Goal: Information Seeking & Learning: Learn about a topic

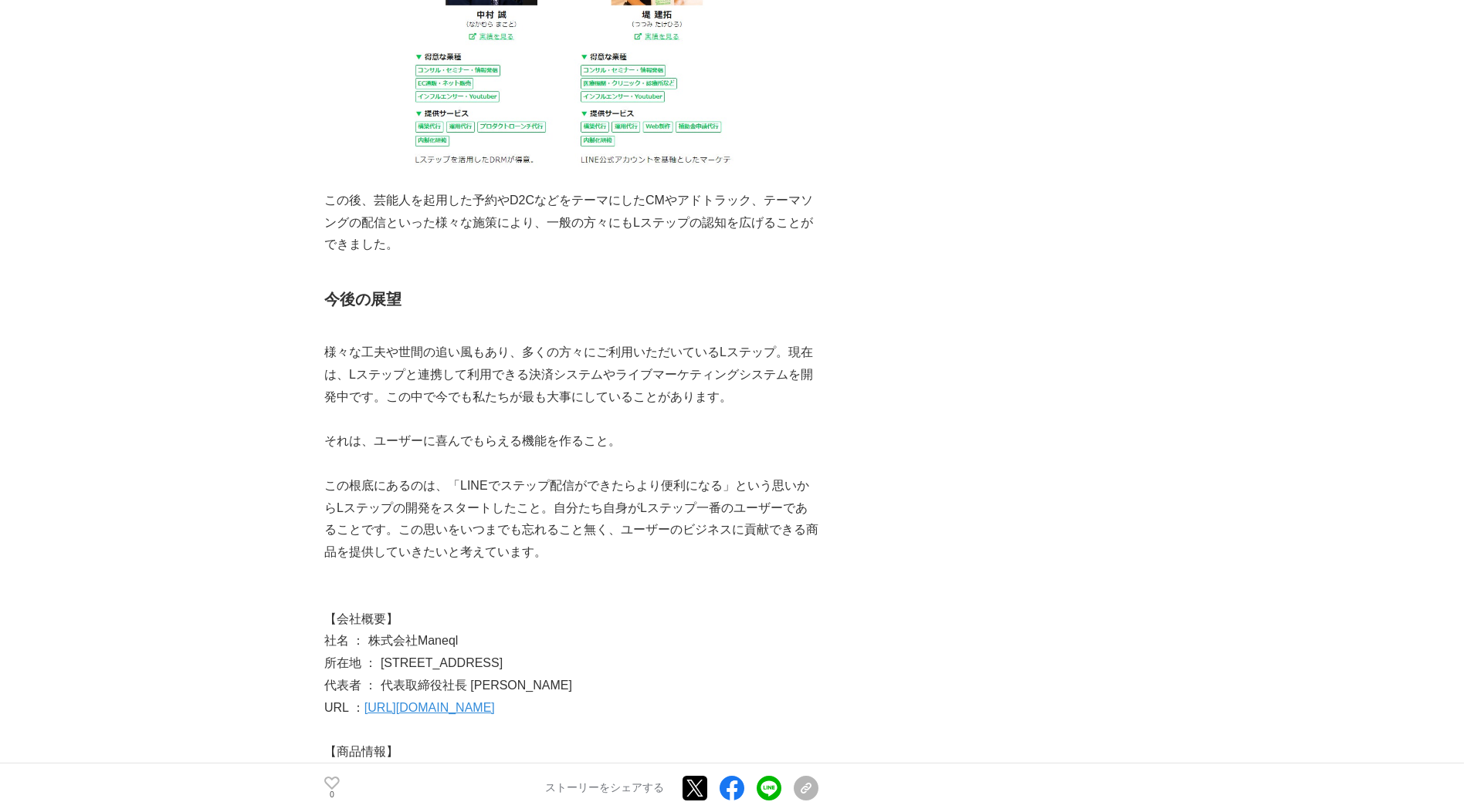
scroll to position [2754, 0]
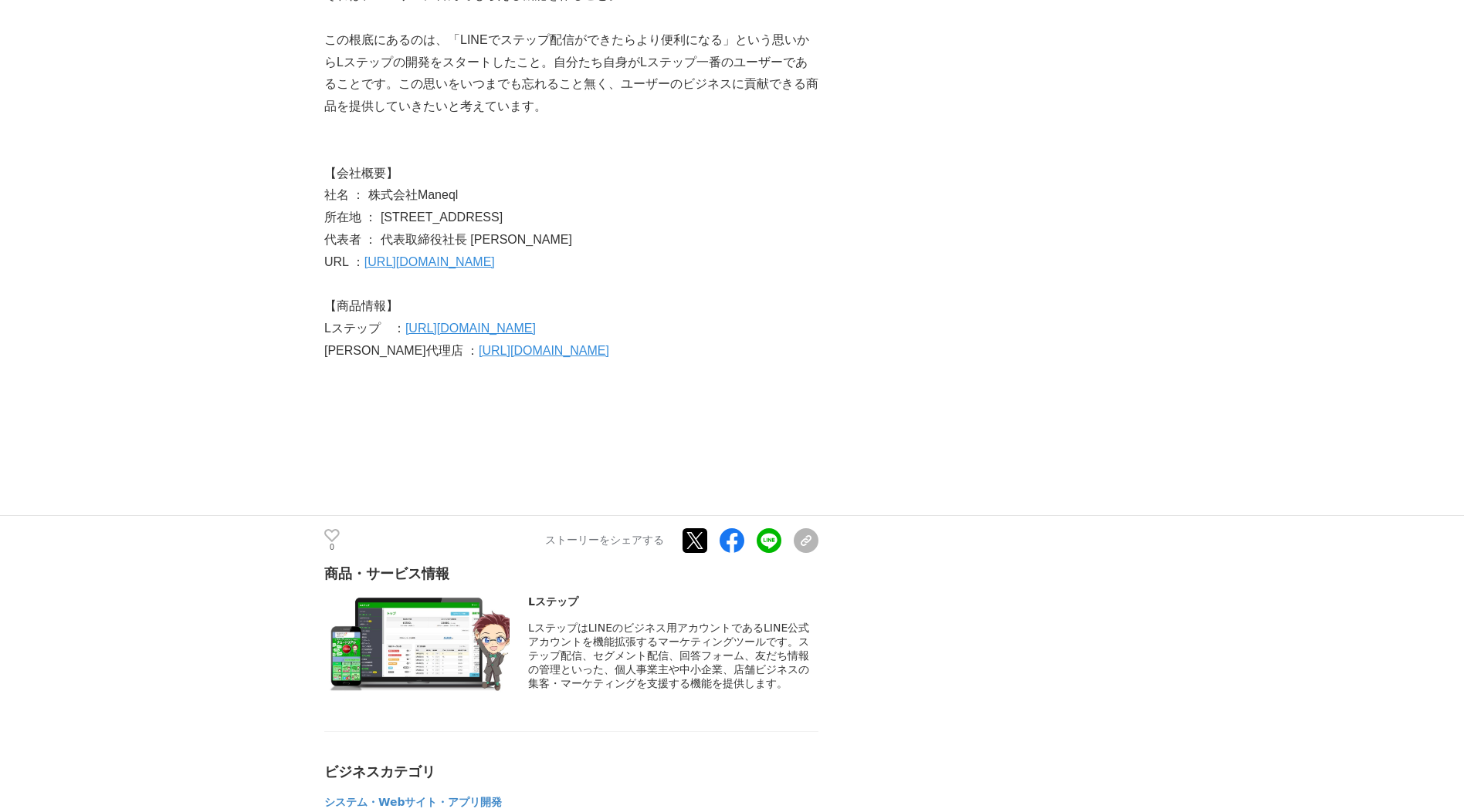
click at [591, 344] on link "[URL][DOMAIN_NAME]" at bounding box center [543, 350] width 130 height 13
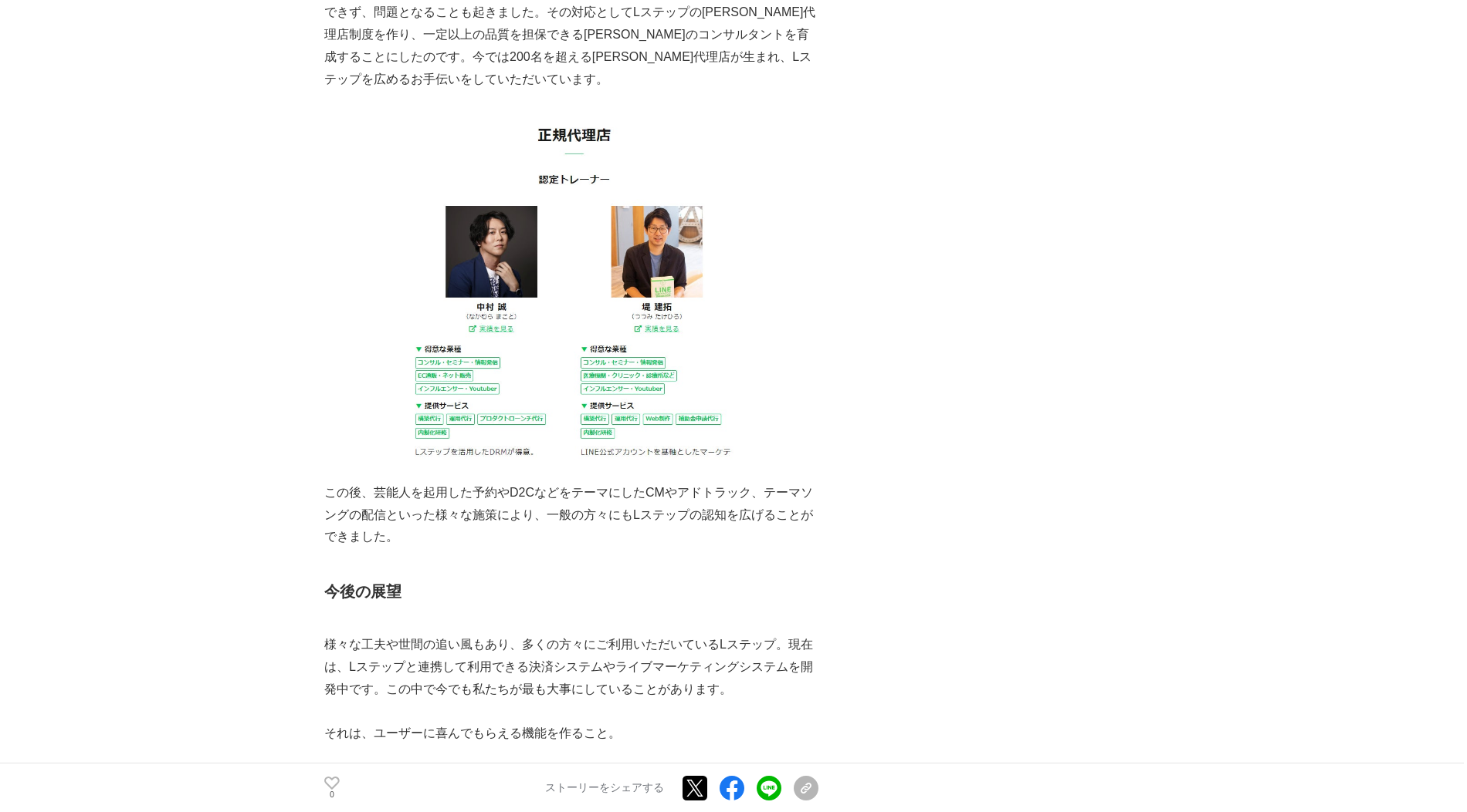
scroll to position [1872, 0]
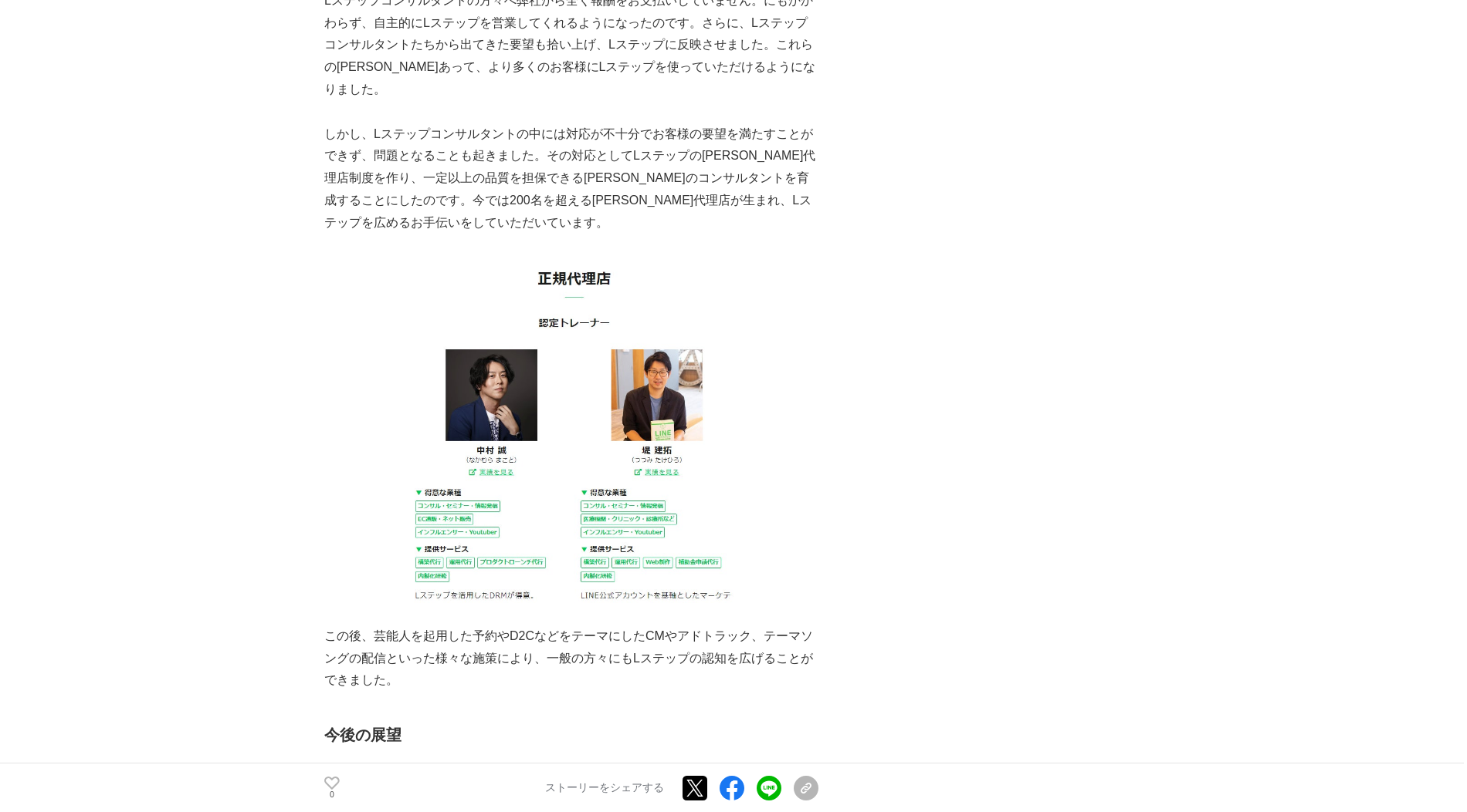
click at [240, 176] on main "自己資本だからこそできた、ユーザーファーストにこだわった開発。Lステップの「逆張り」の成長戦略とは 開発ストーリー #開発ストーリー #マーケティングツール …" at bounding box center [734, 448] width 1467 height 4455
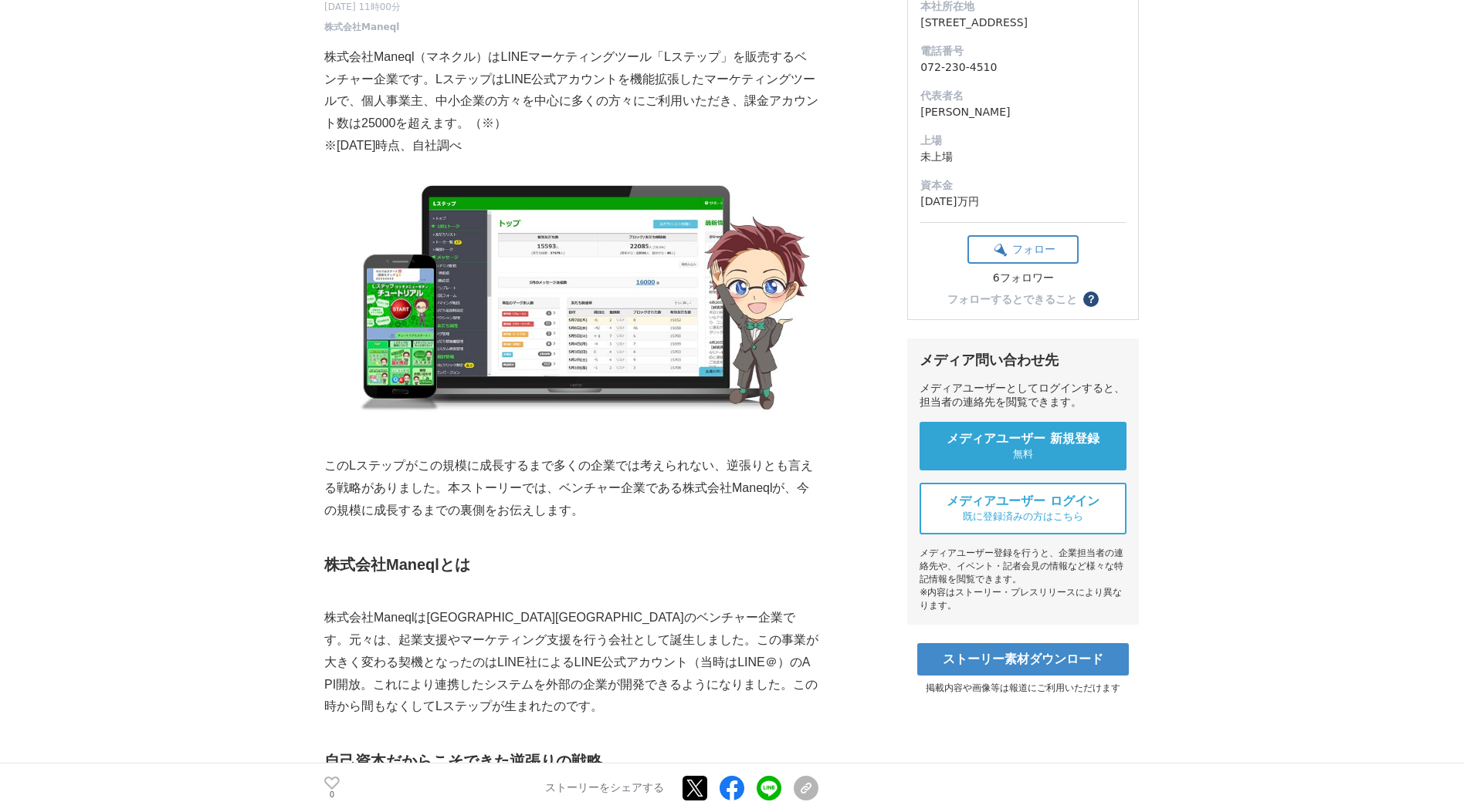
scroll to position [0, 0]
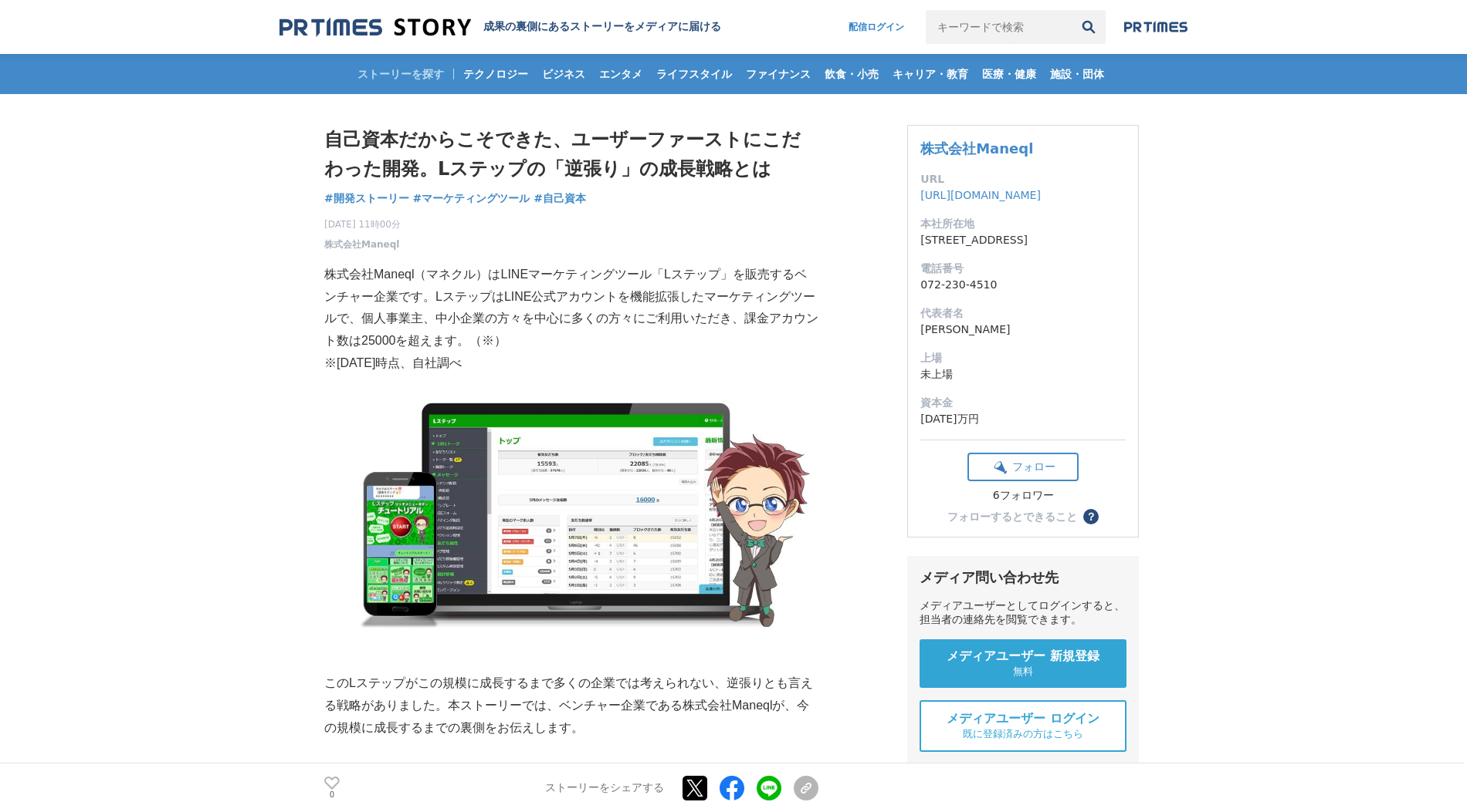
drag, startPoint x: 226, startPoint y: 115, endPoint x: 248, endPoint y: 108, distance: 23.1
click at [335, 26] on img at bounding box center [375, 27] width 191 height 21
click at [363, 242] on span "株式会社Maneql" at bounding box center [362, 244] width 75 height 14
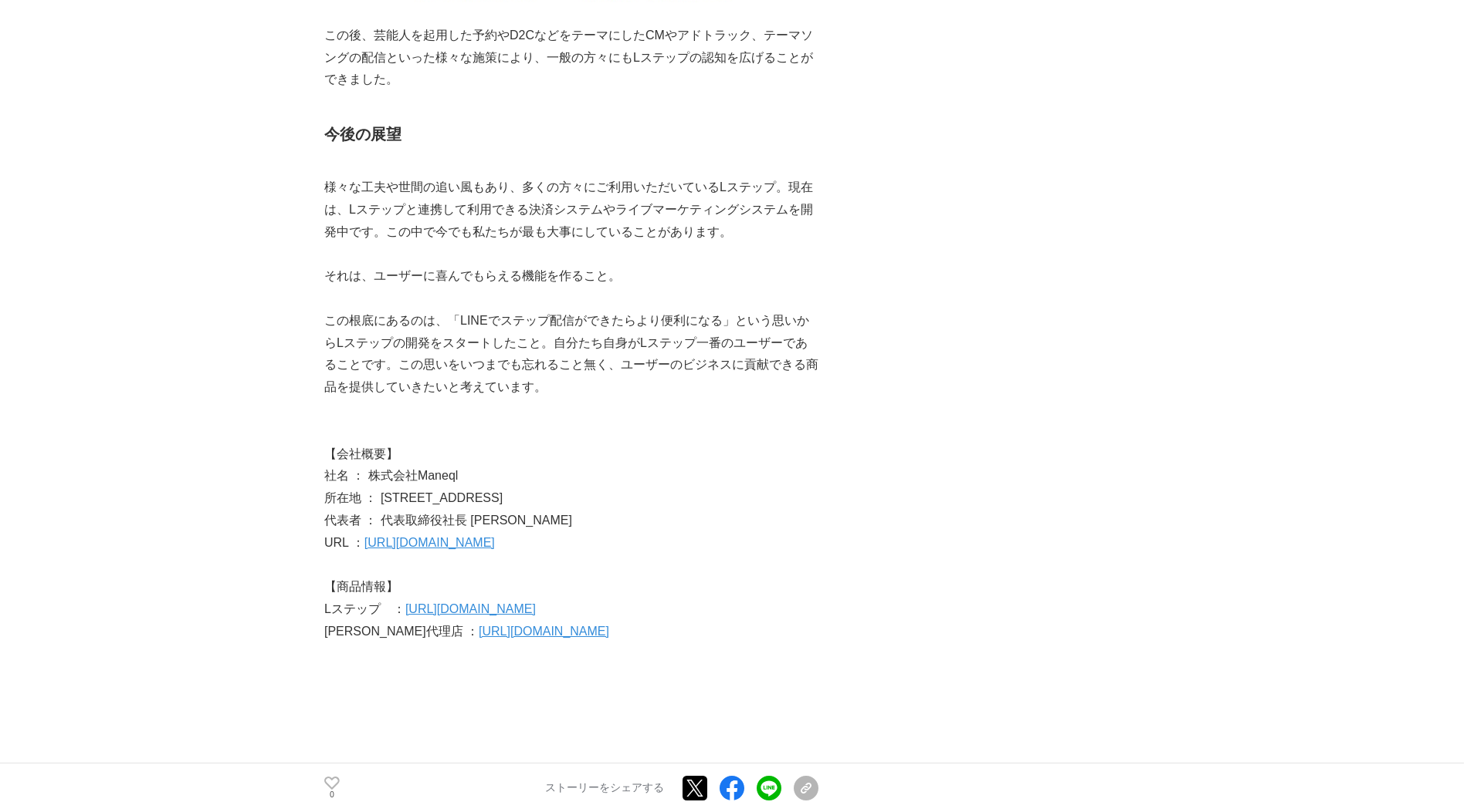
scroll to position [2476, 0]
